Goal: Find contact information: Find contact information

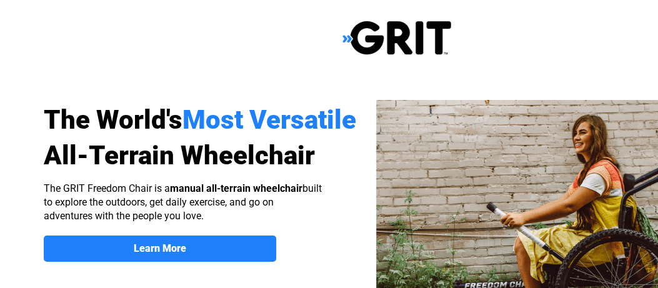
select select "US"
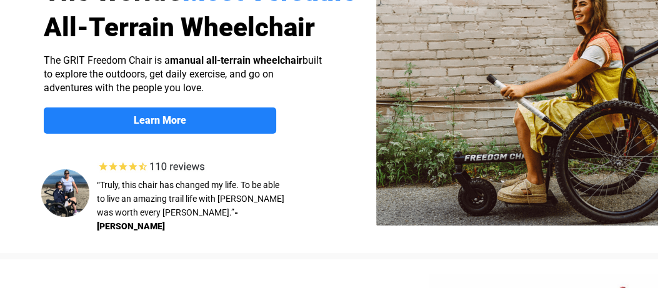
scroll to position [70, 0]
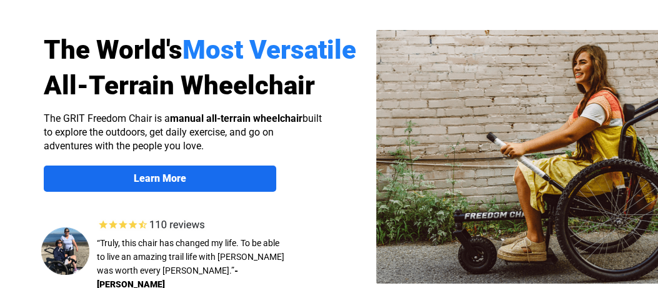
click at [162, 178] on strong "Learn More" at bounding box center [160, 178] width 52 height 12
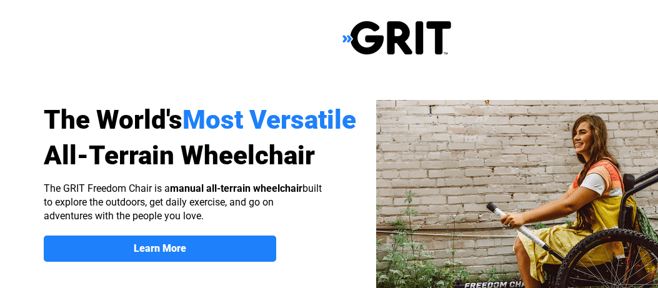
scroll to position [969, 110]
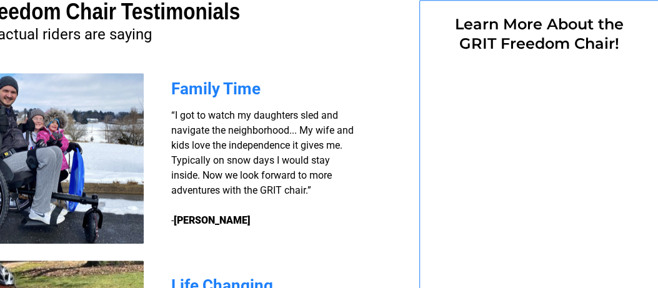
select select "US"
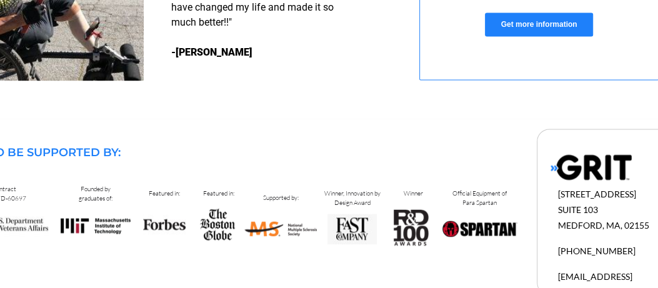
scroll to position [1353, 110]
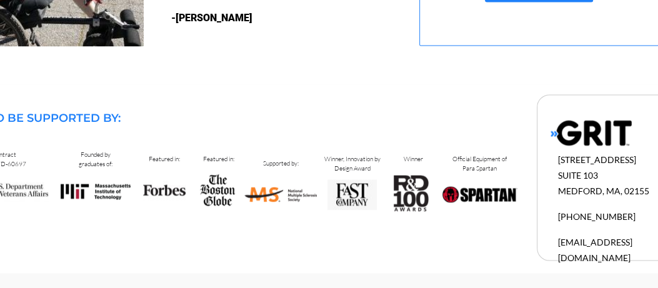
click at [572, 216] on span "[PHONE_NUMBER]" at bounding box center [596, 216] width 77 height 11
click at [571, 217] on span "[PHONE_NUMBER]" at bounding box center [596, 216] width 77 height 11
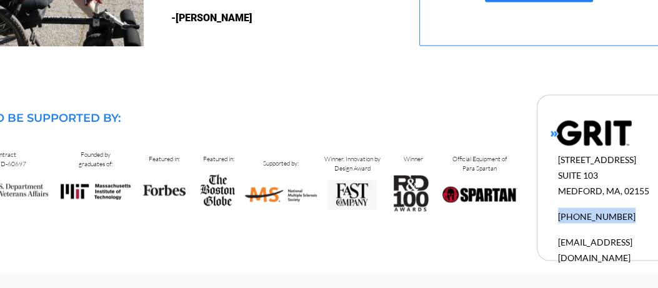
click at [567, 199] on div "[STREET_ADDRESS] 1-877-345-4748 [EMAIL_ADDRESS][DOMAIN_NAME]" at bounding box center [617, 208] width 118 height 114
click at [565, 200] on div "[STREET_ADDRESS] 1-877-345-4748 [EMAIL_ADDRESS][DOMAIN_NAME]" at bounding box center [617, 208] width 118 height 114
